Goal: Information Seeking & Learning: Find specific fact

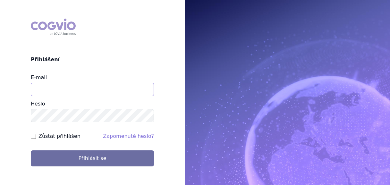
click at [118, 85] on input "E-mail" at bounding box center [92, 89] width 123 height 13
type input "[EMAIL_ADDRESS][DOMAIN_NAME]"
click at [31, 151] on button "Přihlásit se" at bounding box center [92, 159] width 123 height 16
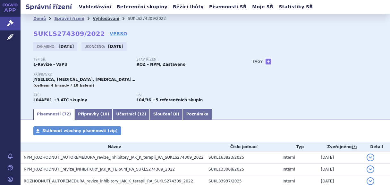
click at [98, 20] on link "Vyhledávání" at bounding box center [106, 18] width 27 height 4
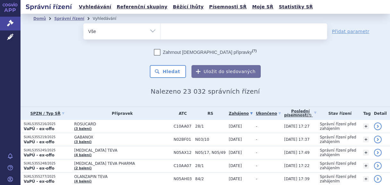
click at [177, 29] on ul at bounding box center [244, 29] width 167 height 13
click at [161, 29] on select at bounding box center [160, 31] width 0 height 16
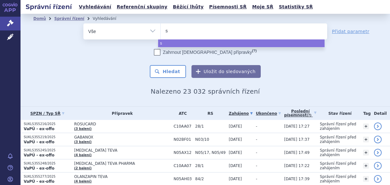
type input "se"
type input "s"
type input "st"
type input "ste"
type input "stel"
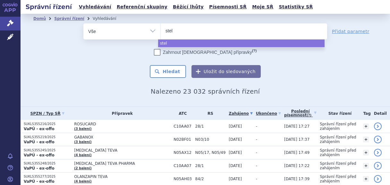
type input "stela"
type input "stelar"
type input "stelara"
select select "stelara"
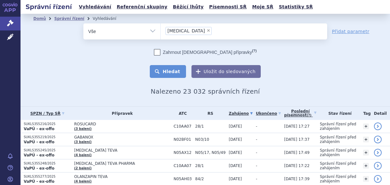
click at [164, 70] on button "Hledat" at bounding box center [168, 71] width 36 height 13
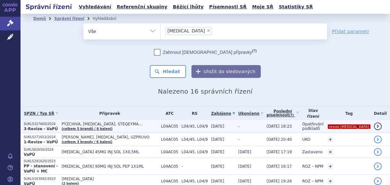
click at [238, 127] on td "-" at bounding box center [249, 126] width 28 height 13
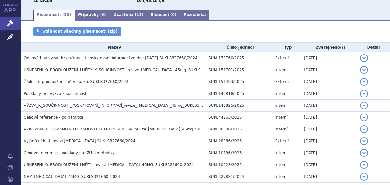
scroll to position [99, 0]
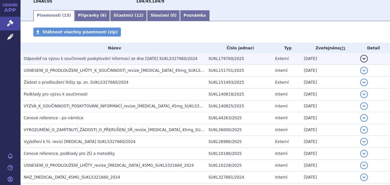
click at [130, 57] on span "Odpověď na výzvu k součinnosti poskytování informací ze dne [DATE] SUKLS327660/…" at bounding box center [111, 58] width 174 height 4
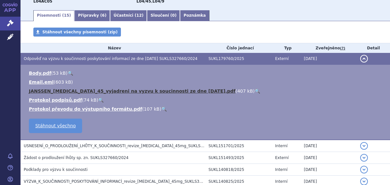
click at [121, 90] on link "JANSSEN_Stelara_45_vyjadreni na vyzvu k soucinnosti ze dne 17. 4. 2025.pdf" at bounding box center [132, 91] width 207 height 5
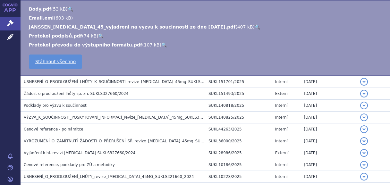
scroll to position [176, 0]
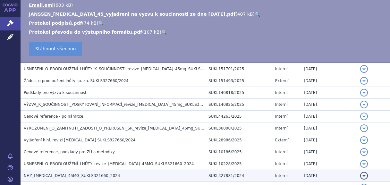
click at [119, 173] on h3 "NHZ_ustekinumab_45MG_SUKLS321660_2024" at bounding box center [115, 176] width 182 height 6
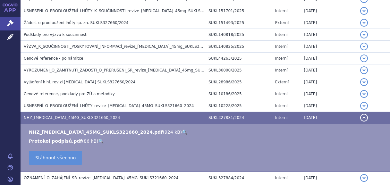
scroll to position [165, 0]
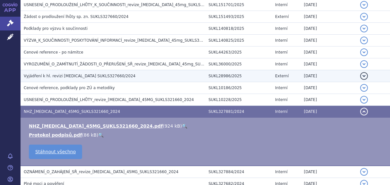
click at [97, 75] on span "Vyjádření k hl. revizi Stelara SUKLS327660/2024" at bounding box center [80, 76] width 112 height 4
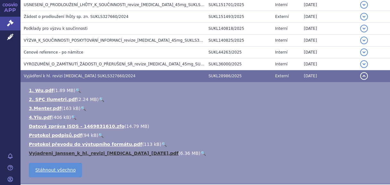
click at [106, 151] on link "Vyjadreni_Janssen_k_hl._revizi_STELARA_23.1.2025.pdf" at bounding box center [104, 153] width 150 height 5
click at [105, 154] on link "Vyjadreni_Janssen_k_hl._revizi_STELARA_23.1.2025.pdf" at bounding box center [104, 153] width 150 height 5
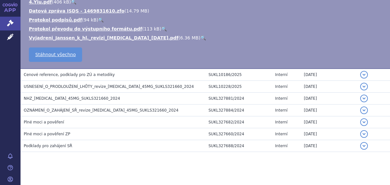
scroll to position [284, 0]
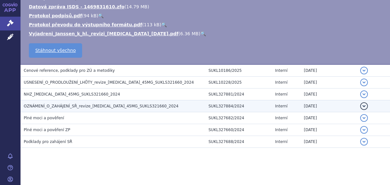
click at [105, 101] on td "OZNÁMENÍ_O_ZAHÁJENÍ_SŘ_revize_ustekinumab_45MG_SUKLS321660_2024" at bounding box center [113, 106] width 185 height 12
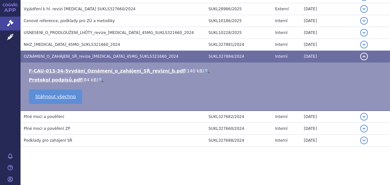
scroll to position [182, 0]
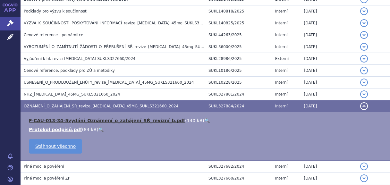
click at [133, 122] on link "F-CAU-013-34-5vydání_Oznámení_o_zahájení_SŘ_revizní_b.pdf" at bounding box center [107, 120] width 156 height 5
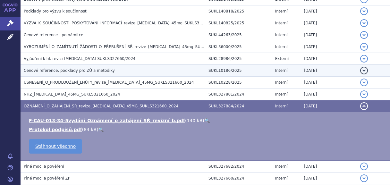
click at [73, 67] on h3 "Cenové reference, podklady pro ZÚ a metodiky" at bounding box center [115, 70] width 182 height 6
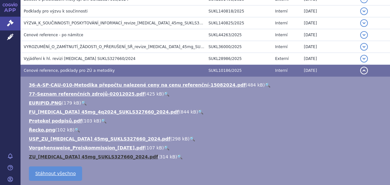
click at [105, 157] on link "ZU_ustekinumab 45mg_SUKLS327660_2024.pdf" at bounding box center [93, 156] width 129 height 5
